Goal: Transaction & Acquisition: Obtain resource

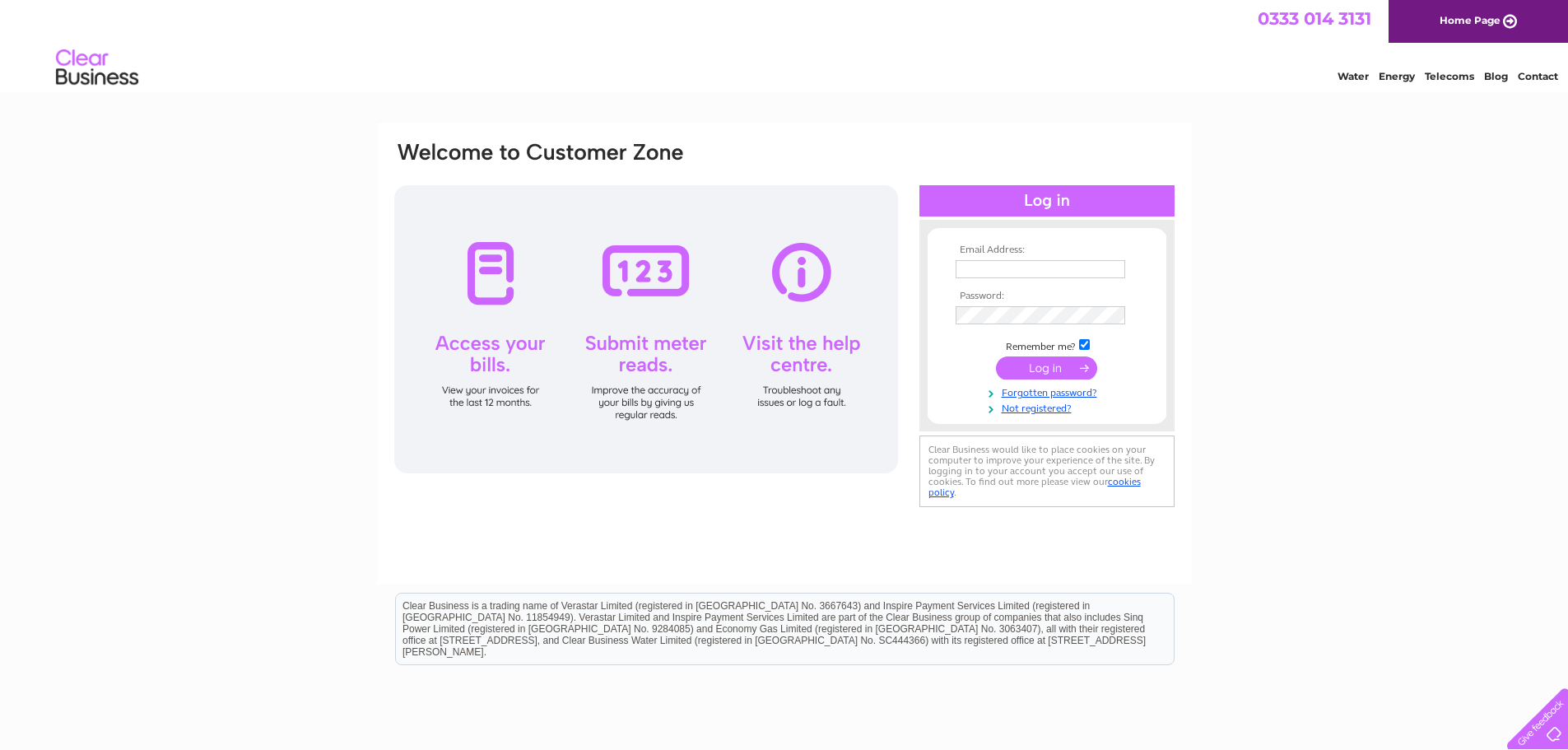
type input "invoices@tandem-property.com"
click at [1030, 366] on input "submit" at bounding box center [1047, 368] width 102 height 23
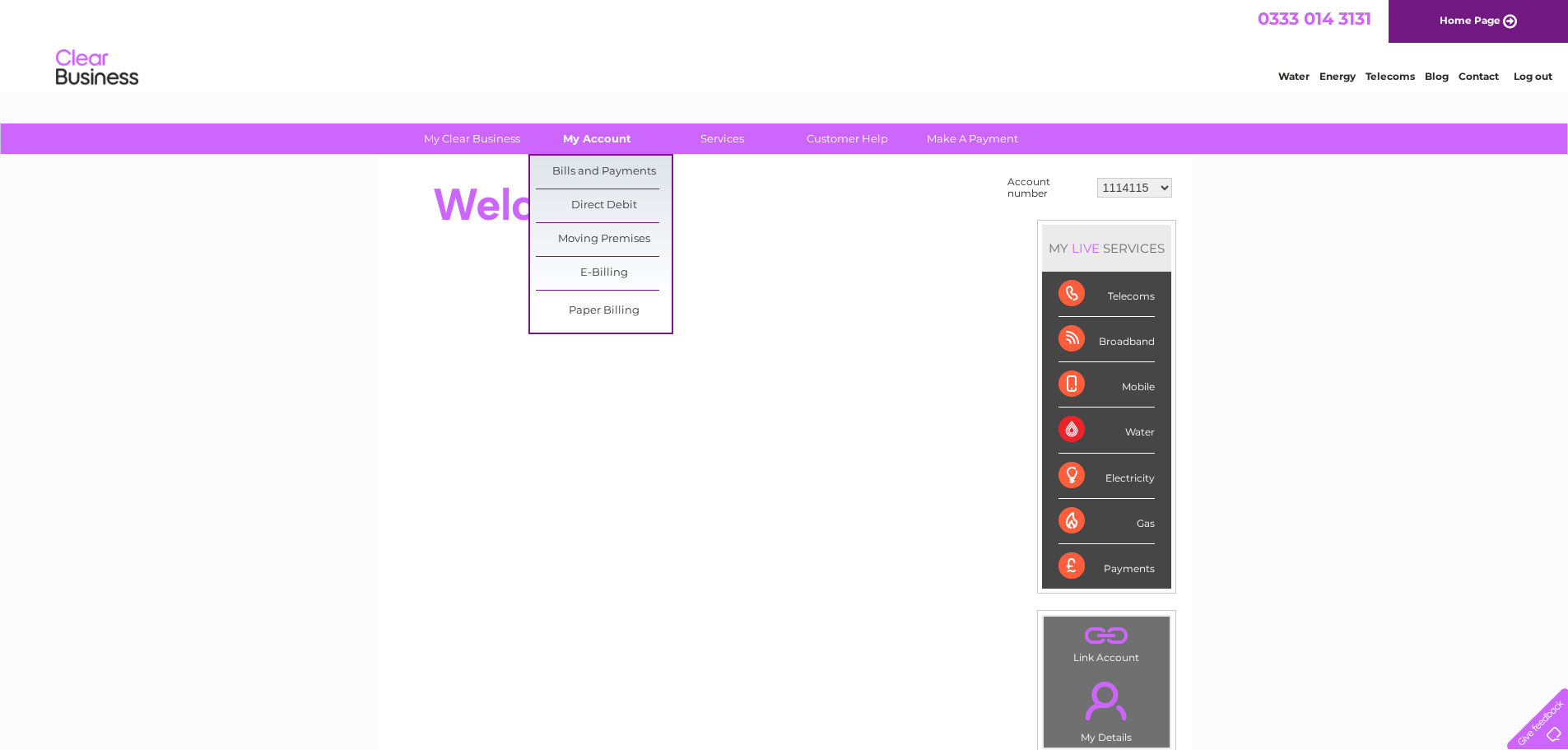
click at [610, 142] on link "My Account" at bounding box center [597, 138] width 136 height 31
click at [610, 165] on link "Bills and Payments" at bounding box center [603, 172] width 136 height 33
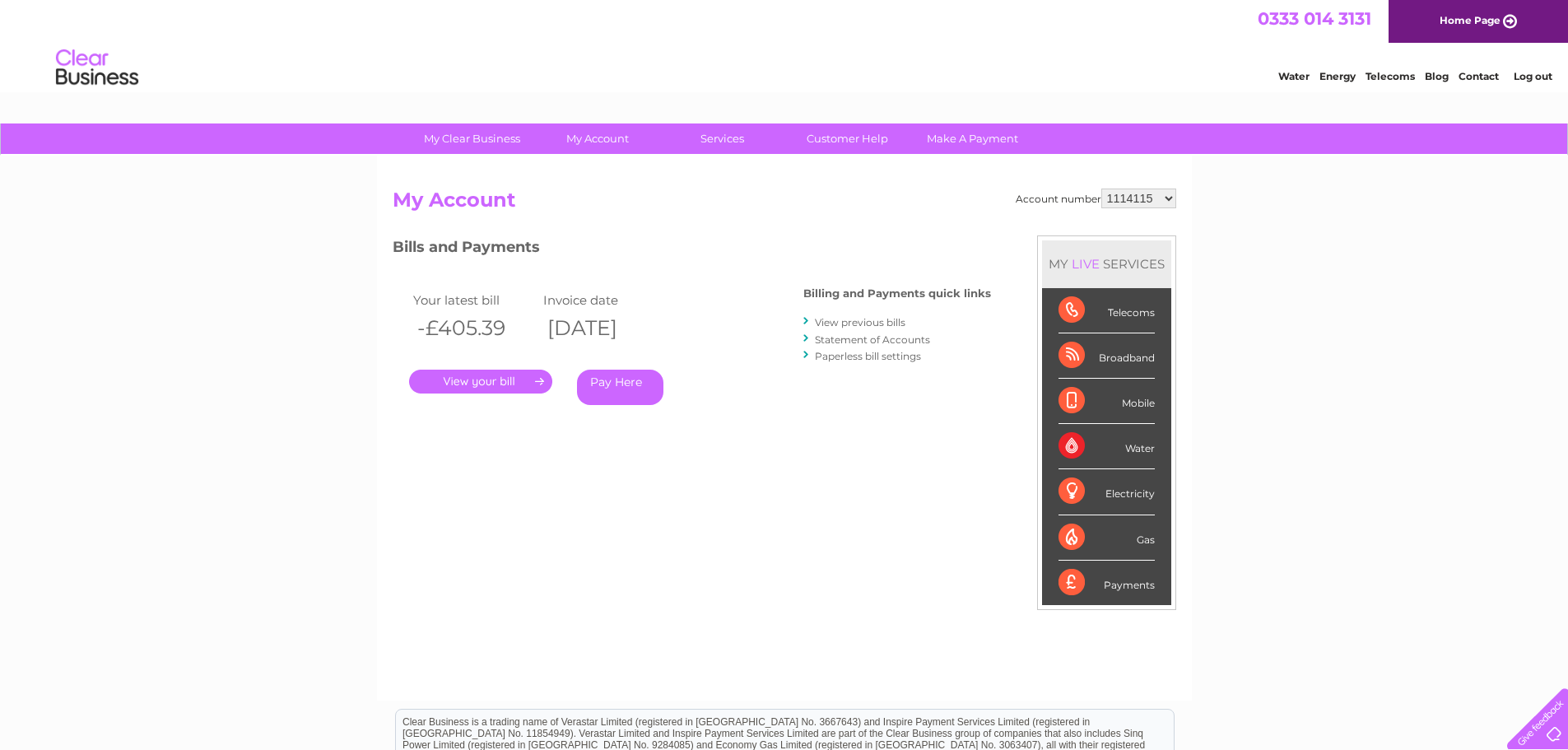
click at [1169, 195] on select "1114115 1132609 1149351 1151474 30267853" at bounding box center [1139, 199] width 75 height 20
select select "1132609"
click at [1101, 189] on select "1114115 1132609 1149351 1151474 30267853" at bounding box center [1139, 199] width 75 height 20
drag, startPoint x: 0, startPoint y: 0, endPoint x: 1170, endPoint y: 199, distance: 1186.8
click at [1170, 199] on select "1114115 1132609 1149351 1151474 30267853" at bounding box center [1139, 199] width 75 height 20
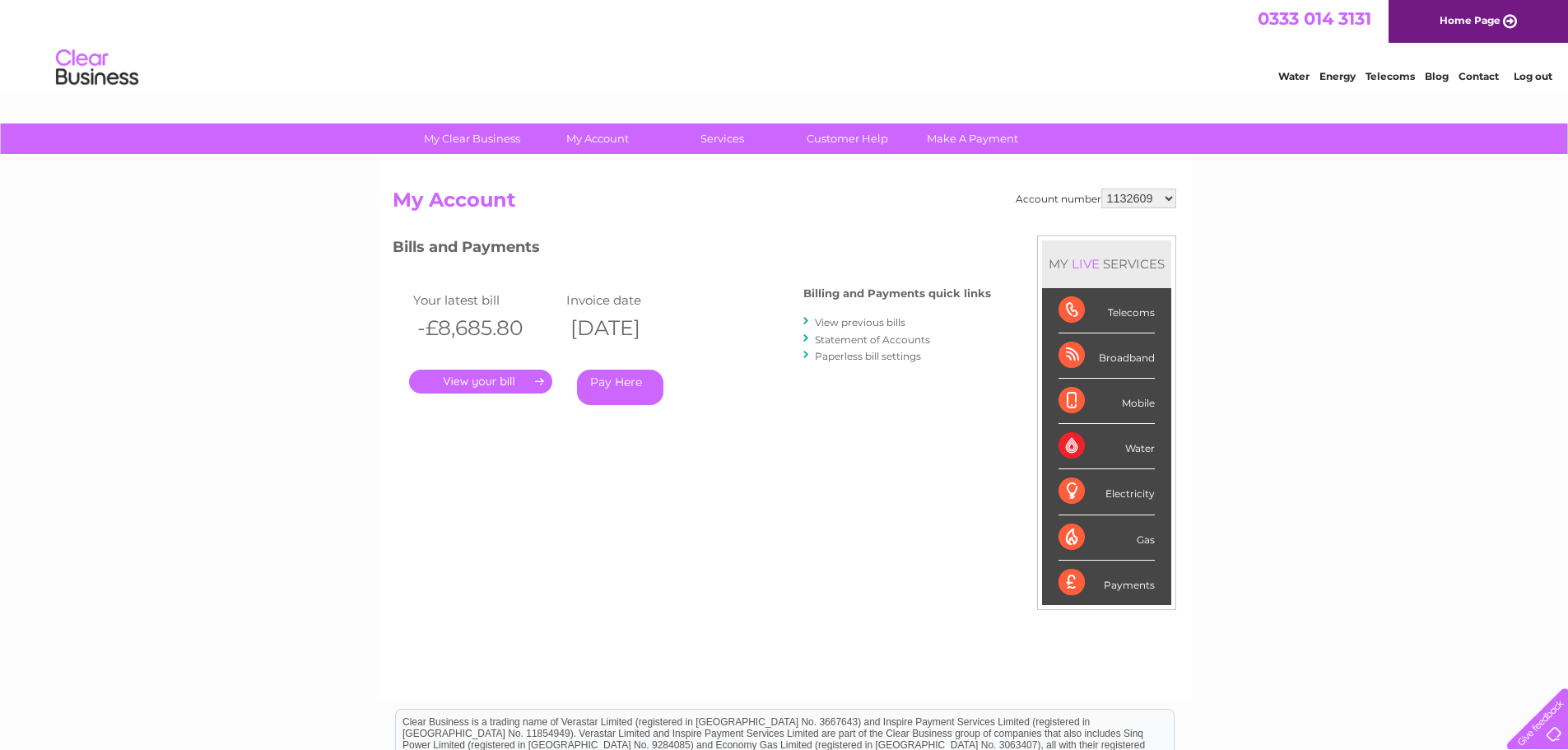
select select "1149351"
click at [1101, 189] on select "1114115 1132609 1149351 1151474 30267853" at bounding box center [1139, 199] width 75 height 20
click at [499, 380] on link "." at bounding box center [481, 381] width 143 height 24
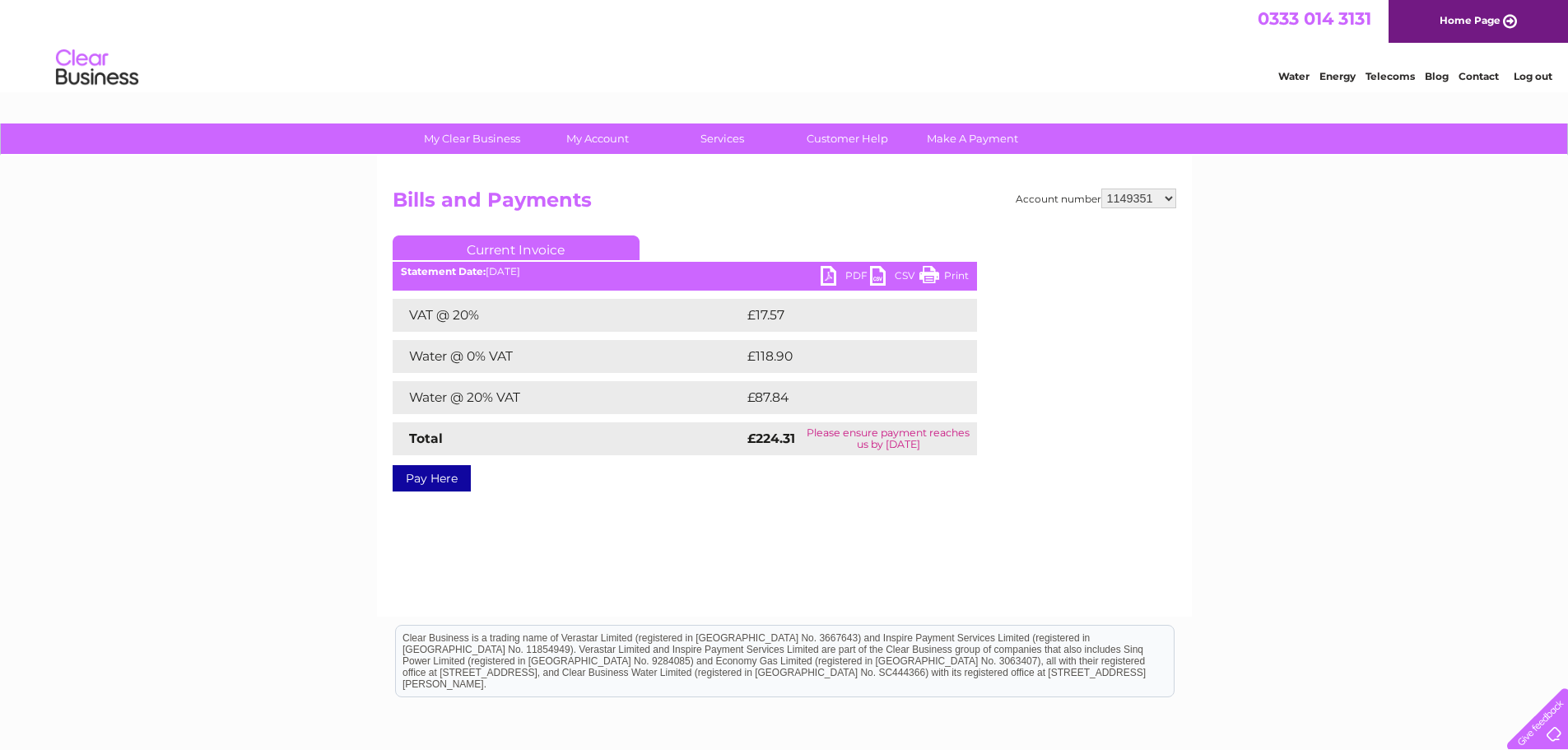
click at [843, 273] on link "PDF" at bounding box center [845, 277] width 49 height 24
click at [1175, 197] on select "1114115 1132609 1149351 1151474 30267853" at bounding box center [1139, 199] width 75 height 20
click at [1165, 194] on select "1114115 1132609 1149351 1151474 30267853" at bounding box center [1139, 199] width 75 height 20
select select "1151474"
click at [1101, 189] on select "1114115 1132609 1149351 1151474 30267853" at bounding box center [1139, 199] width 75 height 20
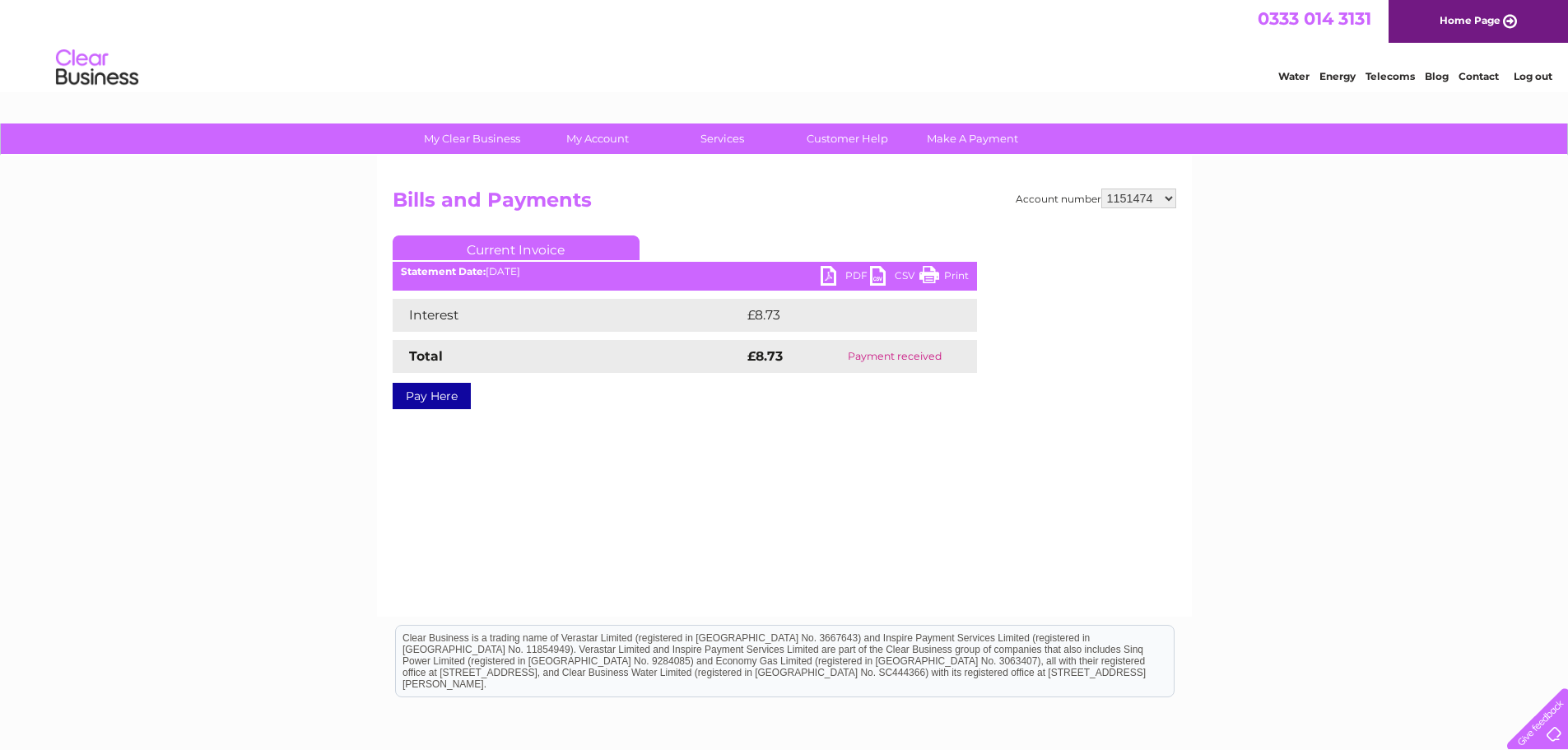
click at [1169, 193] on select "1114115 1132609 1149351 1151474 30267853" at bounding box center [1139, 199] width 75 height 20
select select "30267853"
click at [1101, 189] on select "1114115 1132609 1149351 1151474 30267853" at bounding box center [1139, 199] width 75 height 20
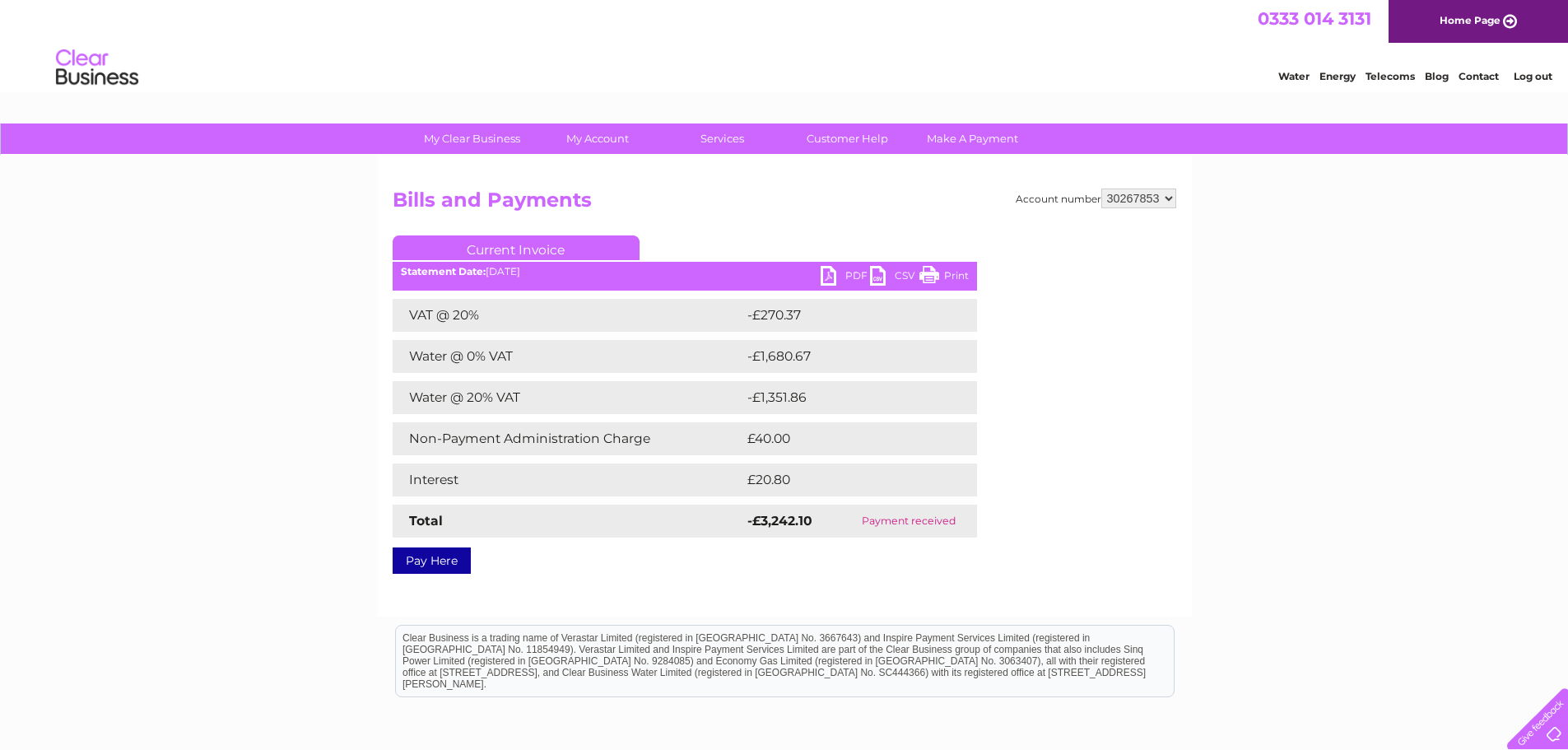
click at [1533, 72] on link "Log out" at bounding box center [1533, 76] width 38 height 12
